Goal: Task Accomplishment & Management: Manage account settings

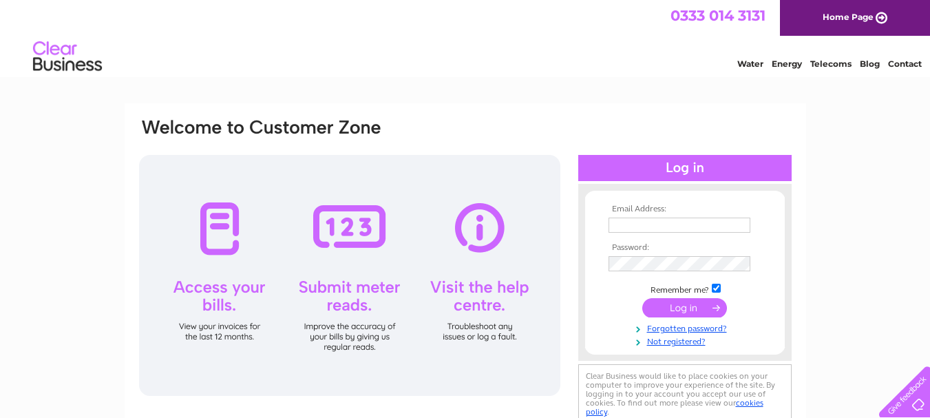
type input "[EMAIL_ADDRESS][PERSON_NAME][DOMAIN_NAME]"
click at [671, 313] on input "submit" at bounding box center [684, 307] width 85 height 19
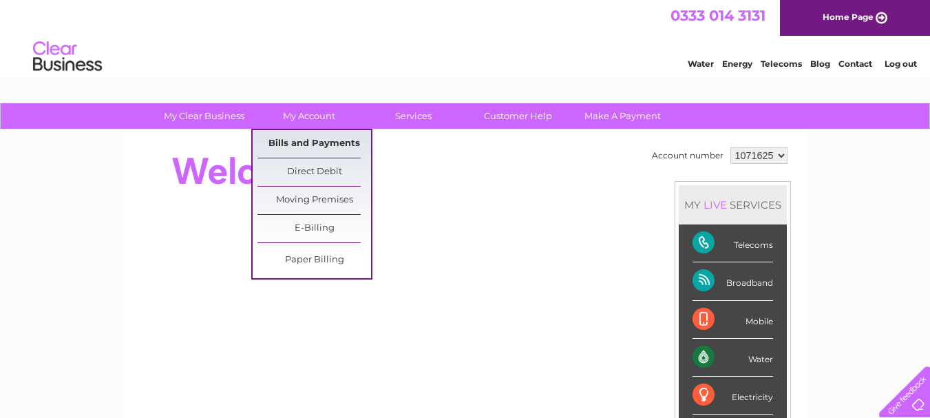
click at [319, 139] on link "Bills and Payments" at bounding box center [315, 144] width 114 height 28
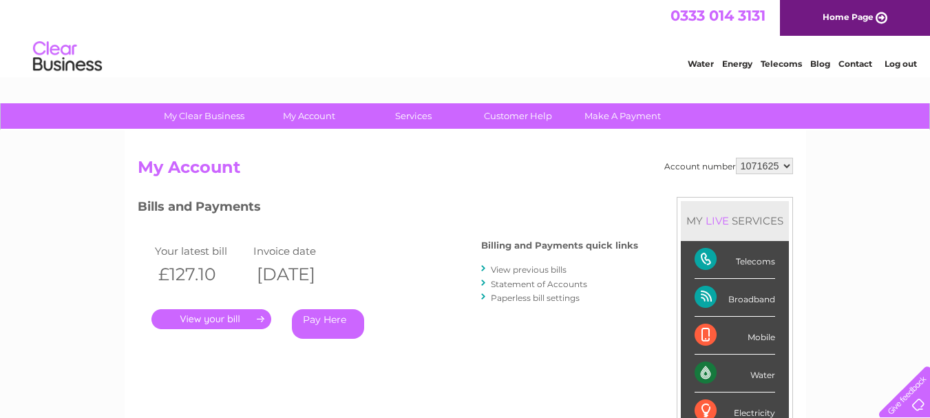
click at [253, 318] on link "." at bounding box center [211, 319] width 120 height 20
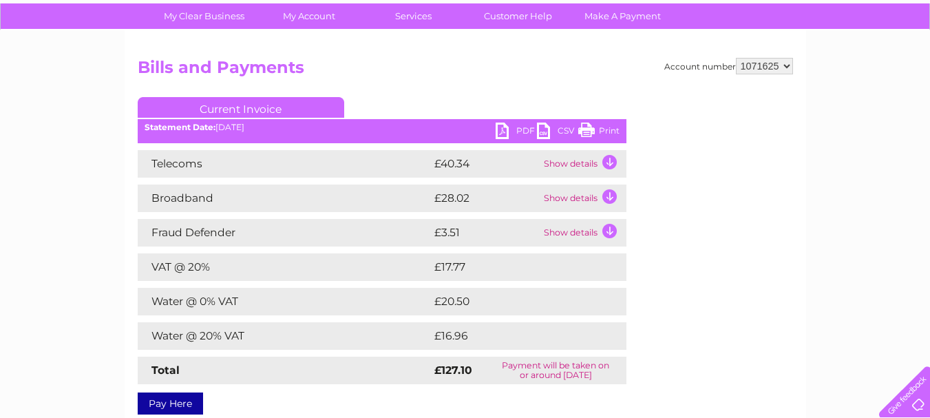
scroll to position [82, 0]
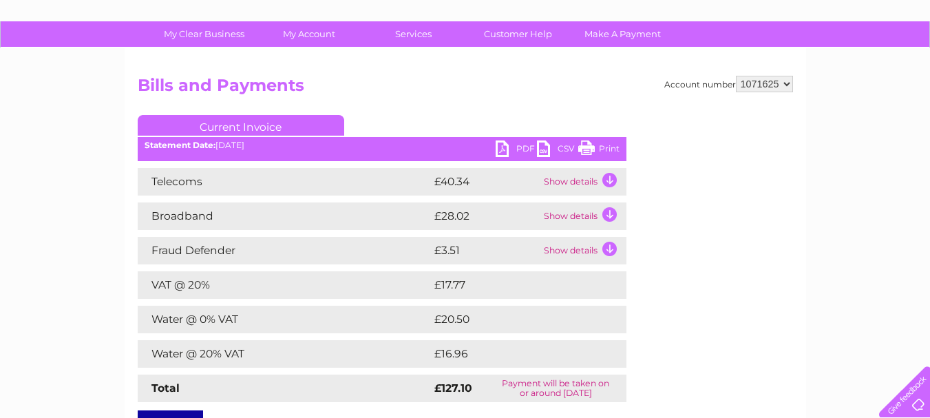
click at [608, 176] on td "Show details" at bounding box center [584, 182] width 86 height 28
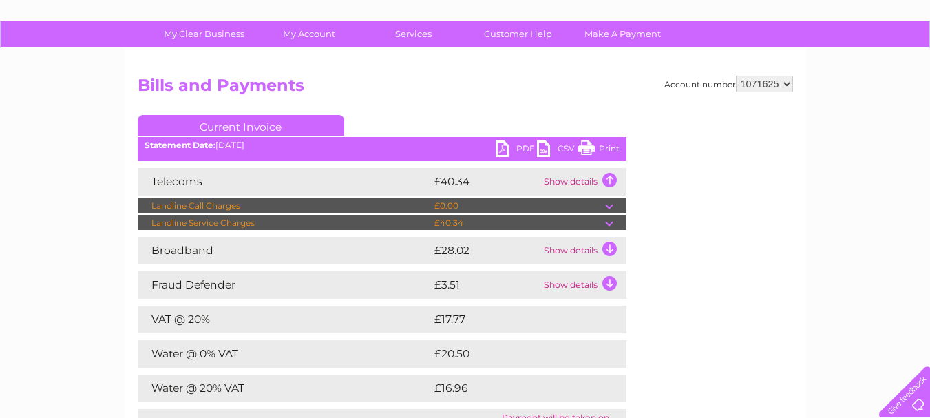
click at [608, 176] on td "Show details" at bounding box center [584, 182] width 86 height 28
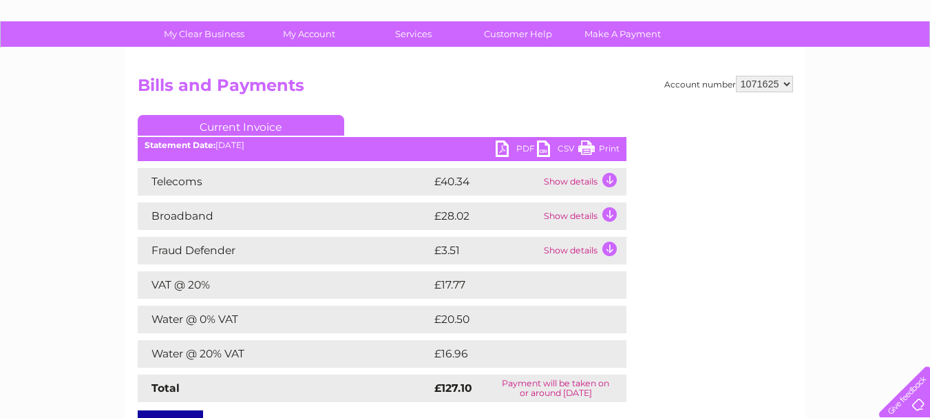
click at [497, 151] on link "PDF" at bounding box center [516, 150] width 41 height 20
